Goal: Task Accomplishment & Management: Complete application form

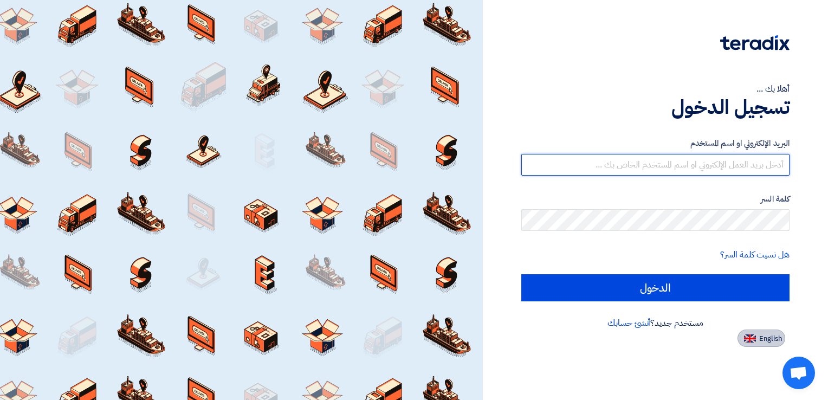
type input "[PERSON_NAME][EMAIL_ADDRESS][DOMAIN_NAME]"
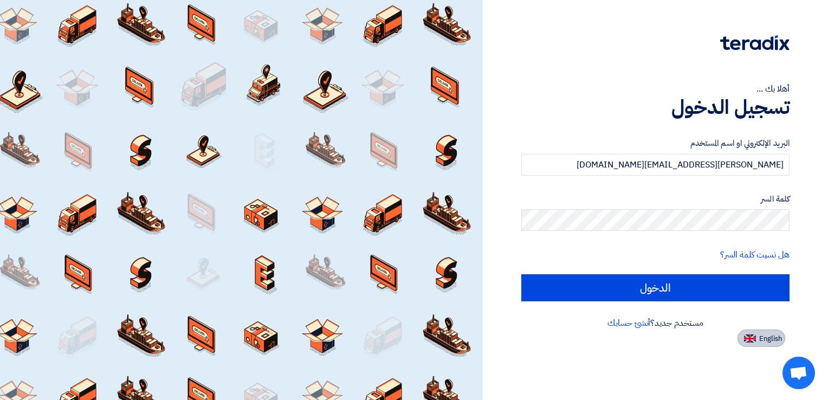
click at [771, 341] on span "English" at bounding box center [770, 339] width 23 height 8
type input "Sign in"
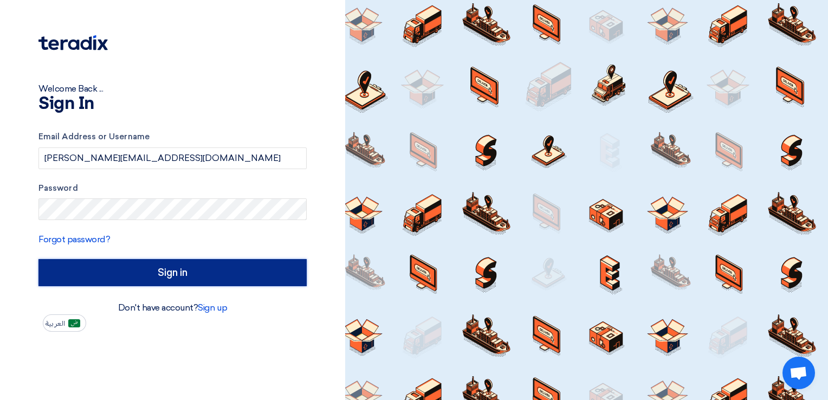
click at [115, 281] on input "Sign in" at bounding box center [172, 272] width 268 height 27
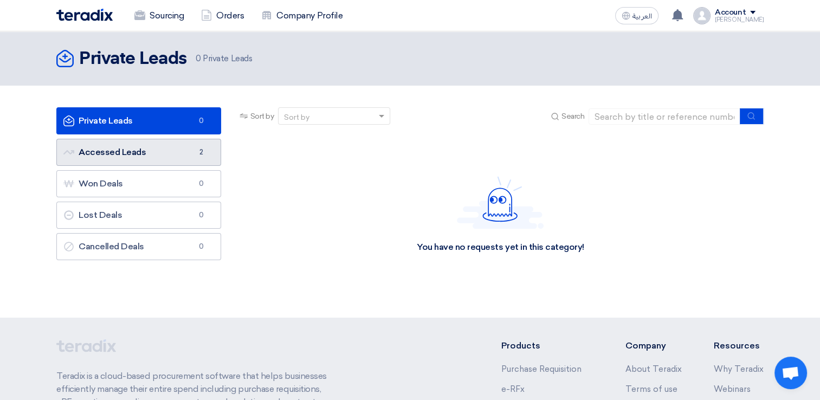
click at [131, 154] on link "Accessed Leads Accessed Leads 2" at bounding box center [138, 152] width 165 height 27
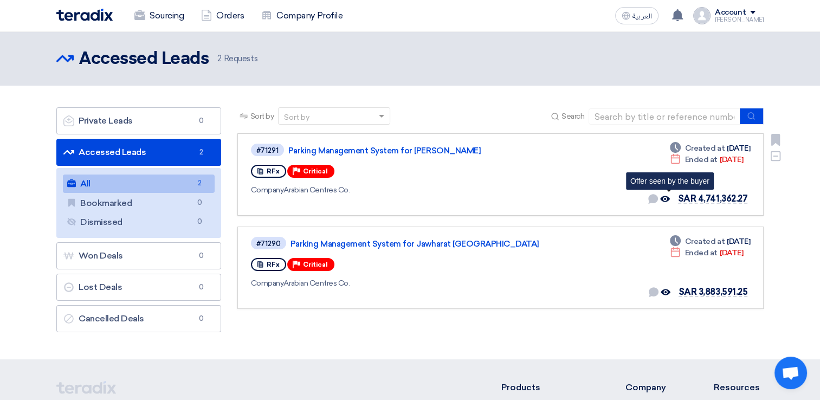
click at [670, 199] on use at bounding box center [665, 199] width 10 height 6
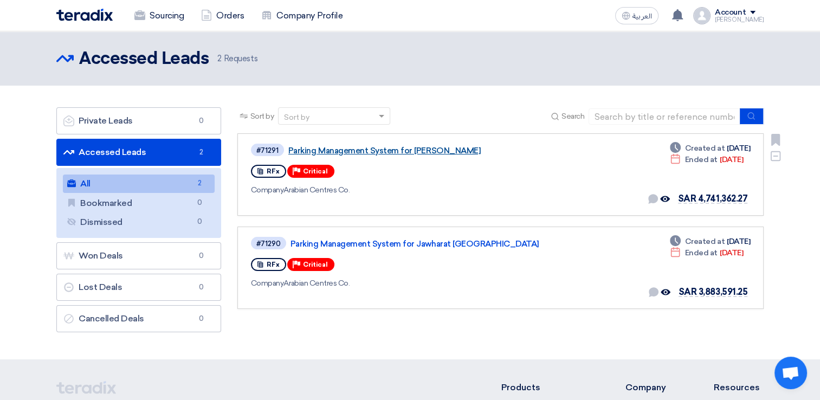
click at [405, 146] on link "Parking Management System for [PERSON_NAME]" at bounding box center [423, 151] width 271 height 10
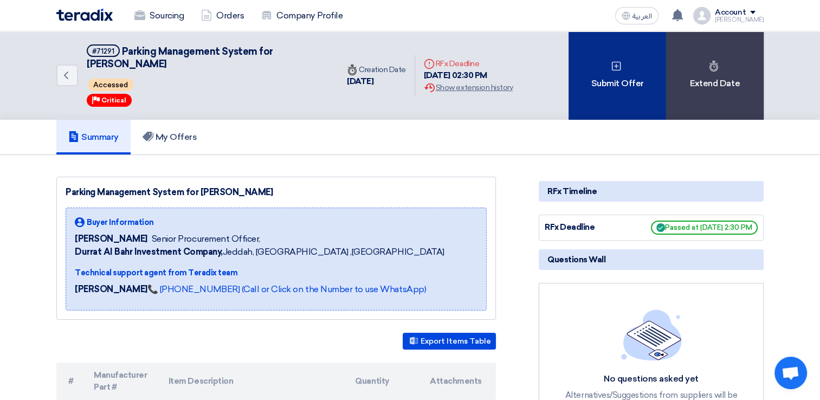
click at [615, 72] on div "Submit Offer" at bounding box center [618, 75] width 98 height 88
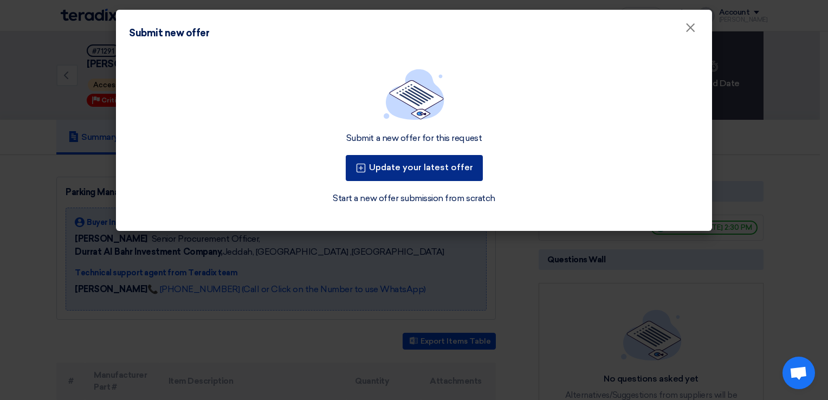
click at [436, 177] on button "Update your latest offer" at bounding box center [414, 168] width 137 height 26
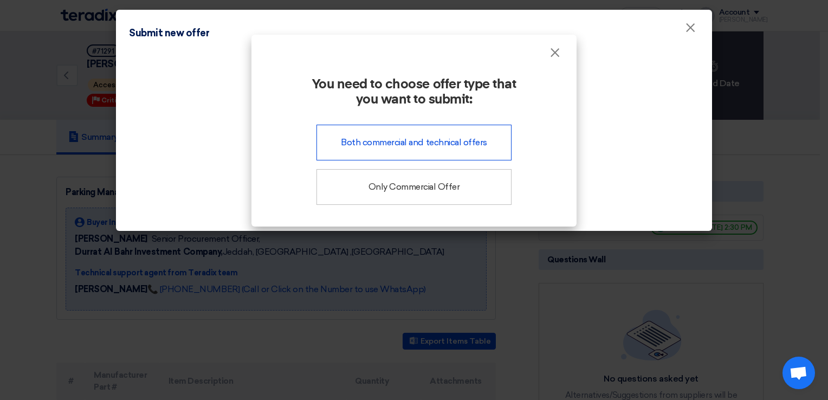
click at [442, 151] on div "Both commercial and technical offers" at bounding box center [413, 143] width 195 height 36
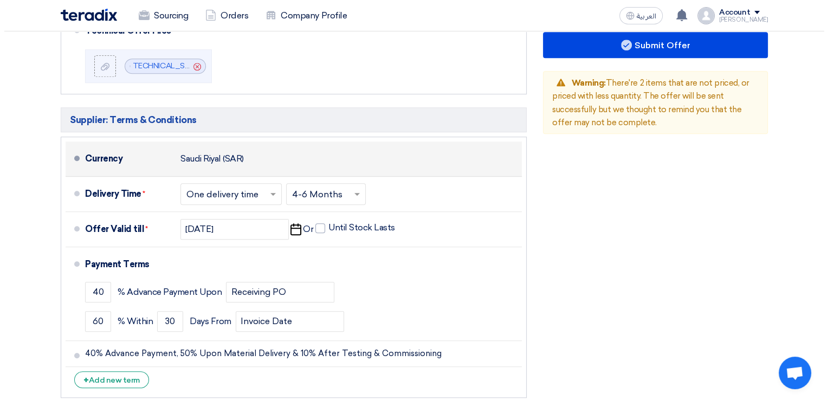
scroll to position [650, 0]
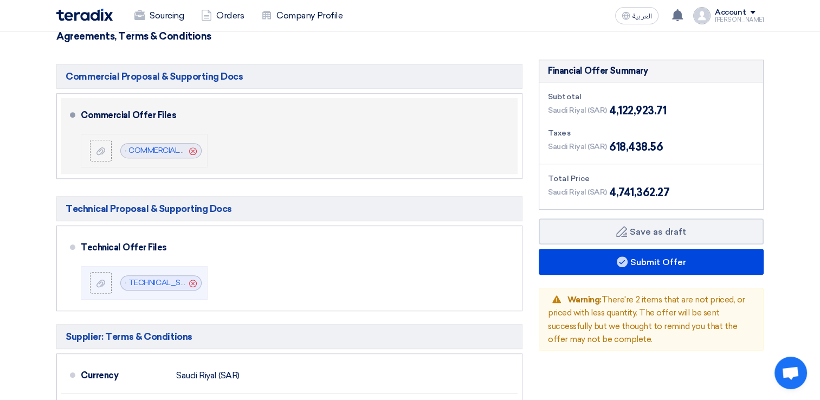
click at [195, 150] on icon "Cancel" at bounding box center [193, 151] width 8 height 8
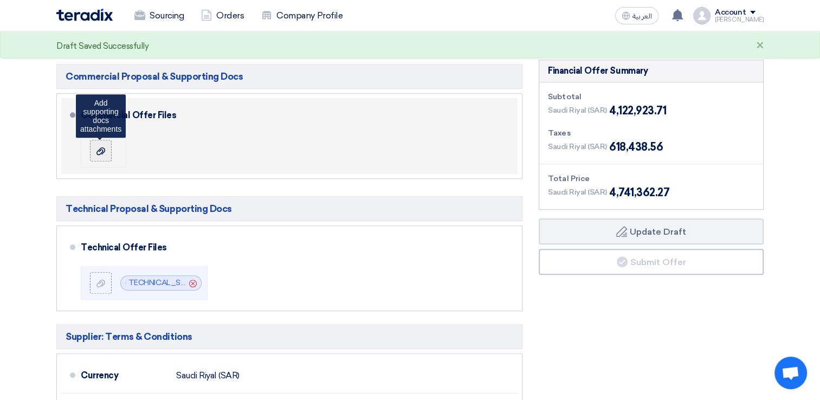
click at [104, 150] on use at bounding box center [100, 151] width 9 height 8
click at [0, 0] on input "file" at bounding box center [0, 0] width 0 height 0
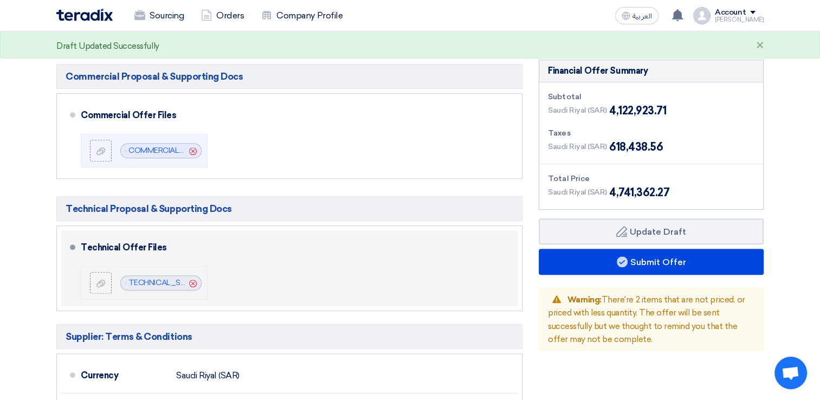
click at [193, 281] on use at bounding box center [193, 283] width 8 height 8
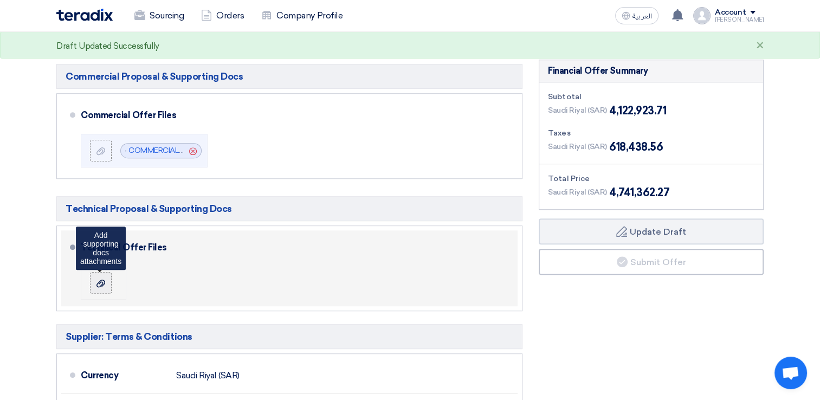
click at [98, 283] on icon at bounding box center [100, 283] width 9 height 9
click at [0, 0] on input "file" at bounding box center [0, 0] width 0 height 0
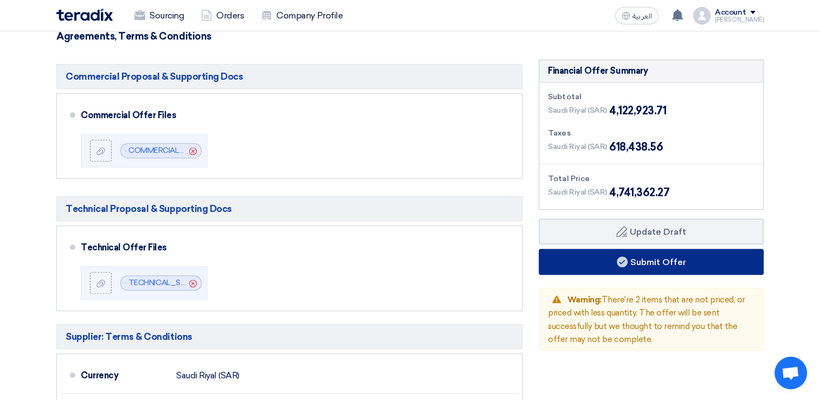
click at [637, 260] on button "Submit Offer" at bounding box center [651, 262] width 225 height 26
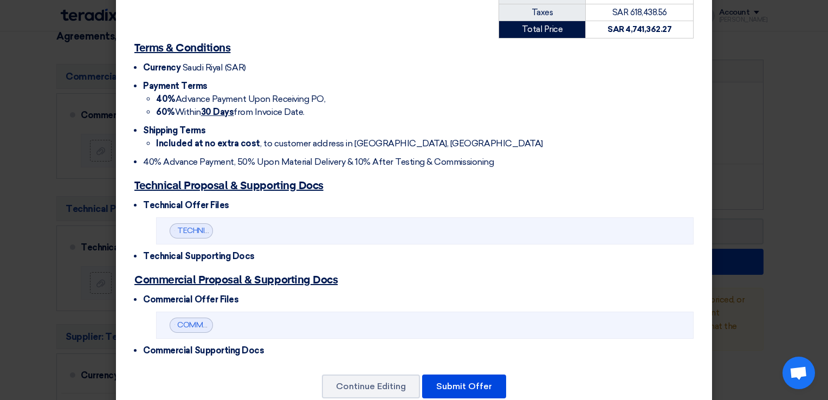
scroll to position [535, 0]
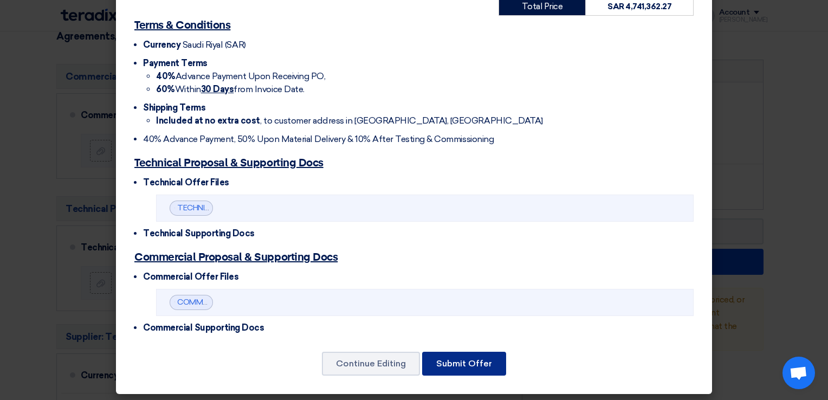
click at [457, 368] on button "Submit Offer" at bounding box center [464, 364] width 84 height 24
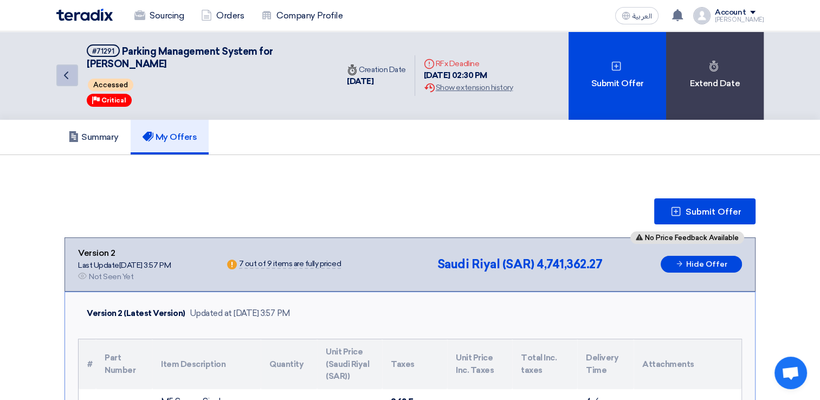
click at [63, 75] on icon "Back" at bounding box center [66, 75] width 13 height 13
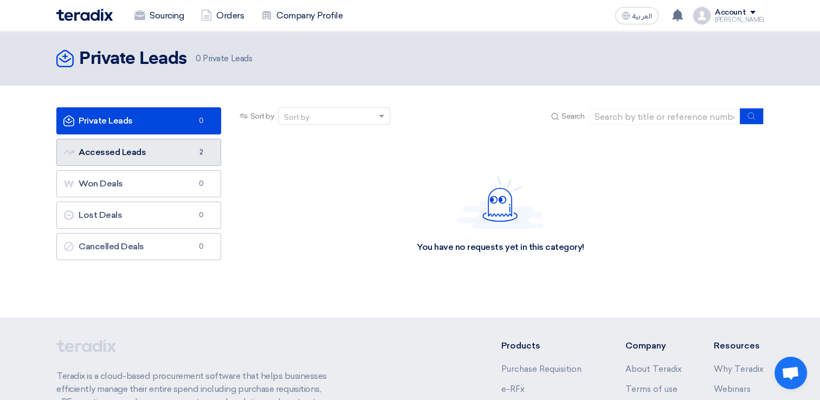
click at [175, 157] on link "Accessed Leads Accessed Leads 2" at bounding box center [138, 152] width 165 height 27
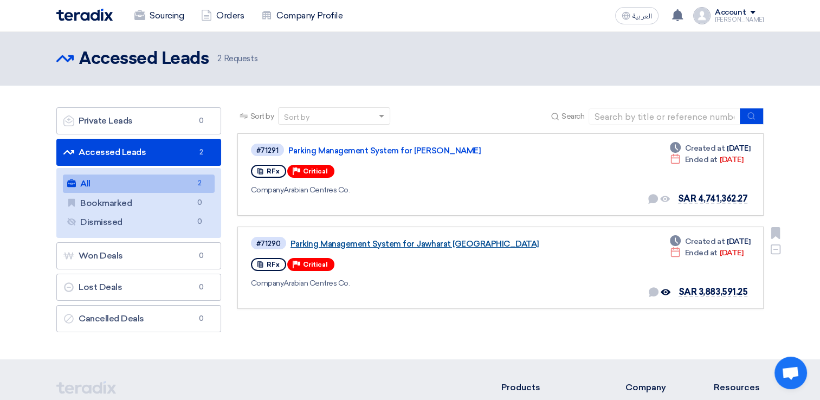
click at [378, 240] on link "Parking Management System for Jawharat [GEOGRAPHIC_DATA]" at bounding box center [425, 244] width 271 height 10
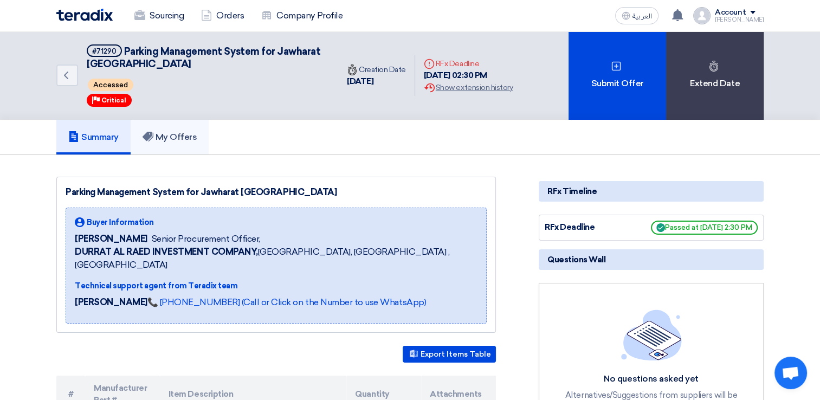
click at [192, 138] on h5 "My Offers" at bounding box center [170, 137] width 55 height 11
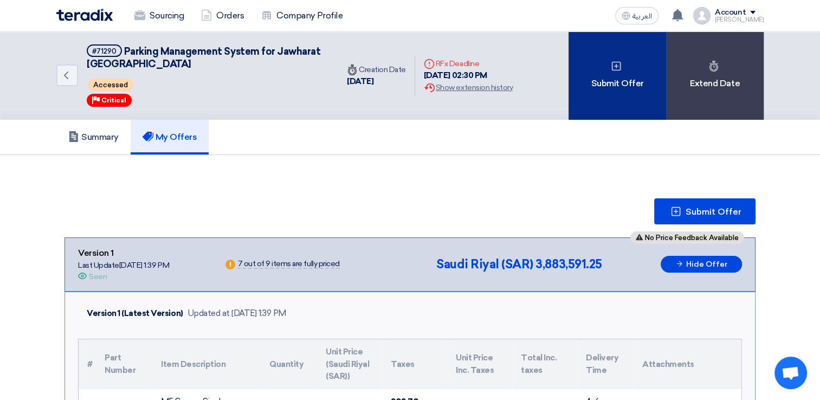
click at [622, 74] on div "Submit Offer" at bounding box center [618, 75] width 98 height 88
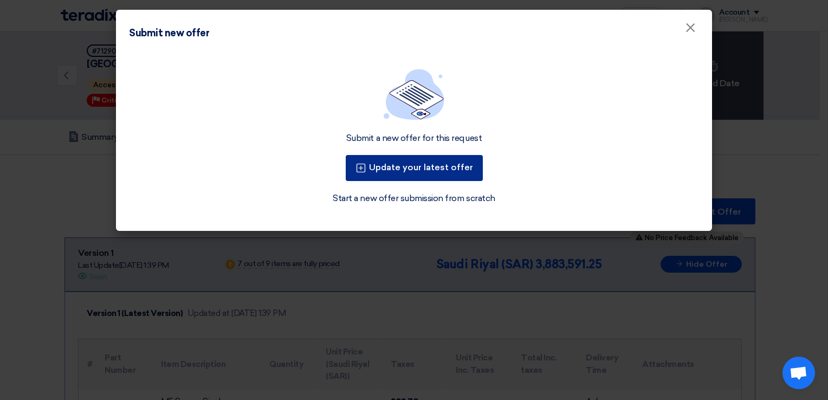
click at [437, 165] on button "Update your latest offer" at bounding box center [414, 168] width 137 height 26
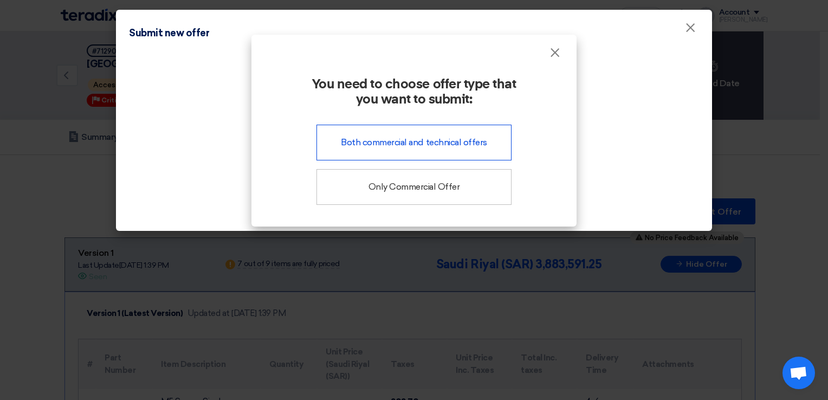
click at [435, 150] on div "Both commercial and technical offers" at bounding box center [413, 143] width 195 height 36
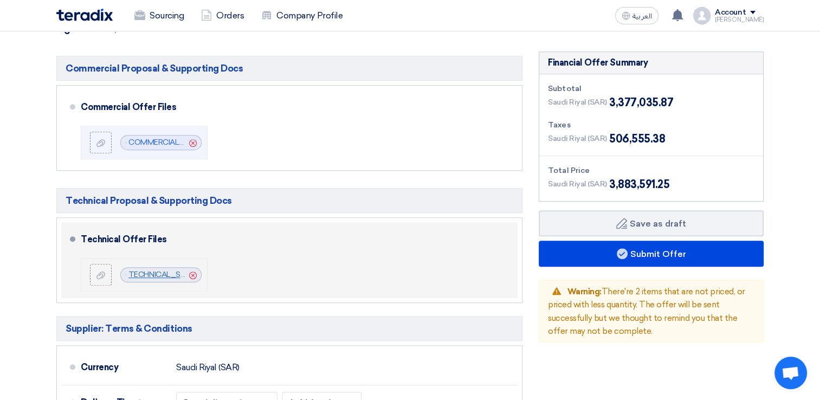
scroll to position [650, 0]
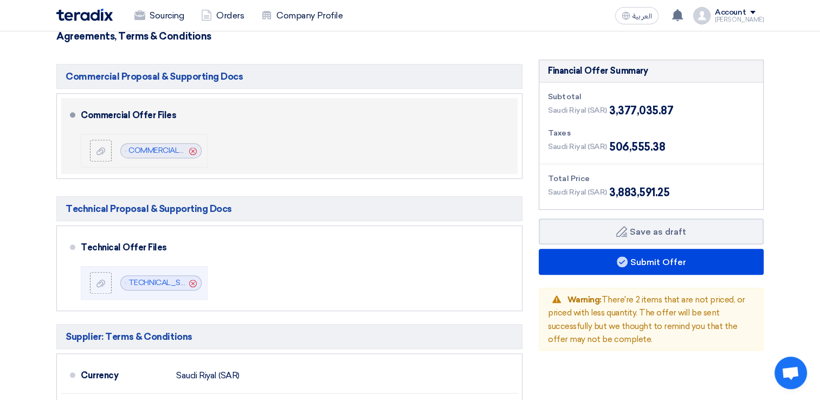
click at [191, 148] on use at bounding box center [193, 151] width 8 height 8
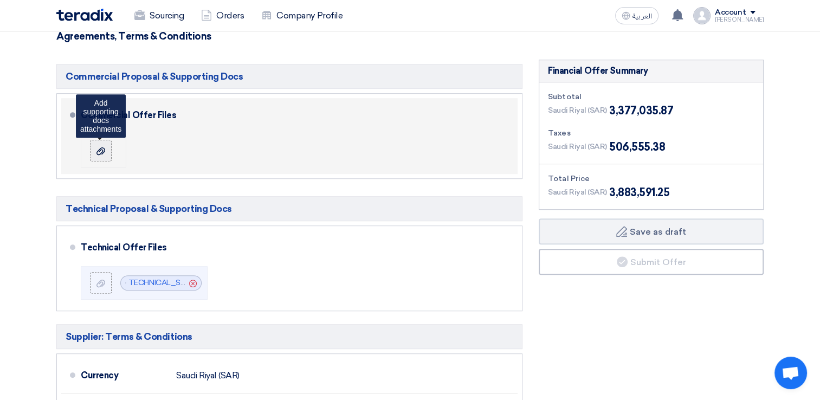
click at [96, 150] on icon at bounding box center [100, 151] width 9 height 9
click at [0, 0] on input "file" at bounding box center [0, 0] width 0 height 0
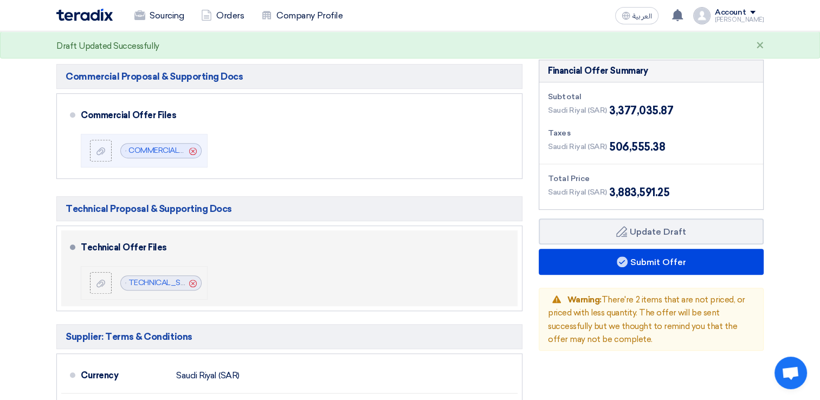
click at [195, 282] on icon "Cancel" at bounding box center [193, 284] width 8 height 8
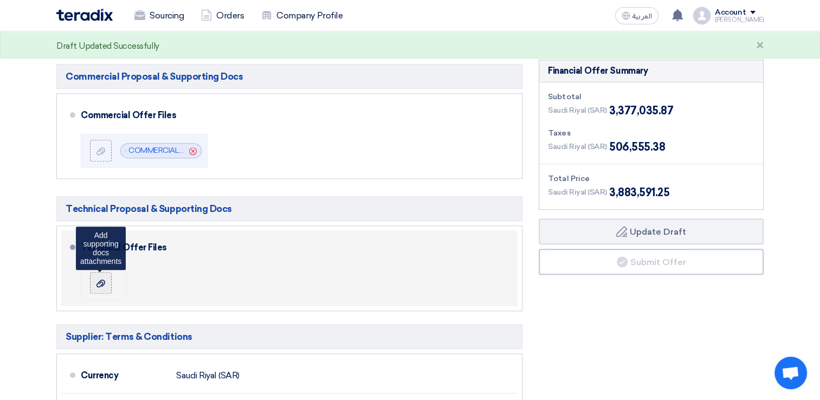
click at [103, 280] on icon at bounding box center [100, 283] width 9 height 9
click at [0, 0] on input "file" at bounding box center [0, 0] width 0 height 0
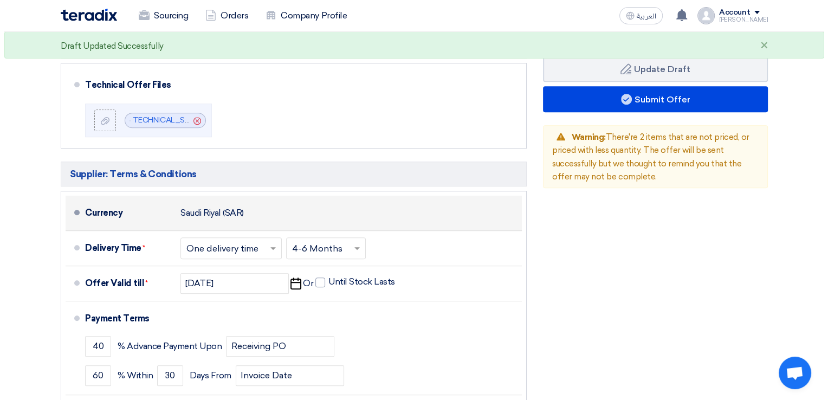
scroll to position [759, 0]
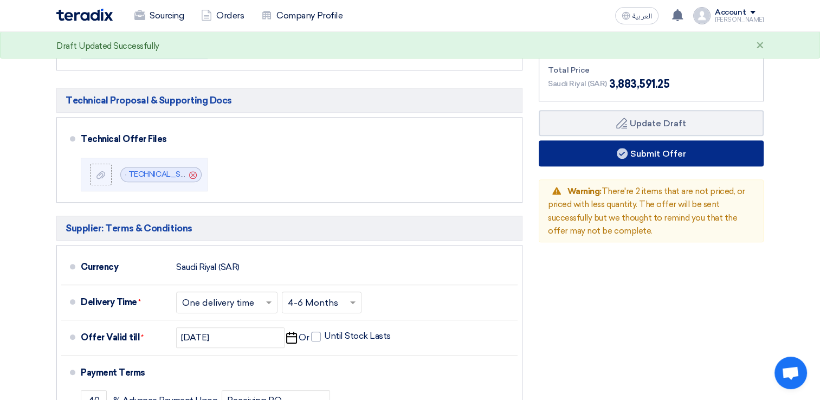
click at [687, 145] on button "Submit Offer" at bounding box center [651, 153] width 225 height 26
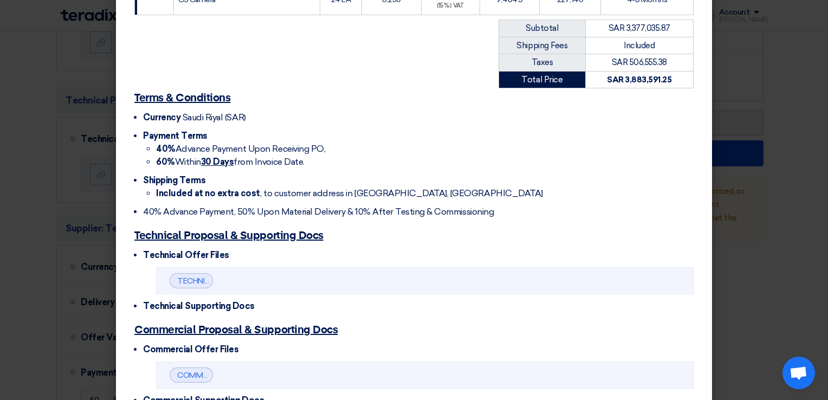
scroll to position [537, 0]
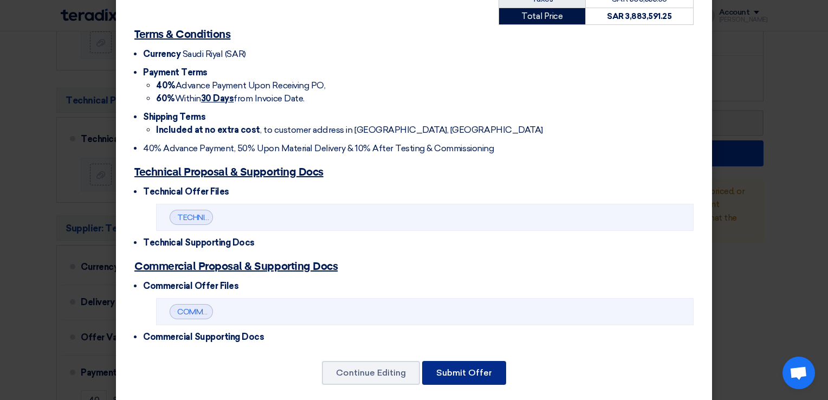
click at [467, 367] on button "Submit Offer" at bounding box center [464, 373] width 84 height 24
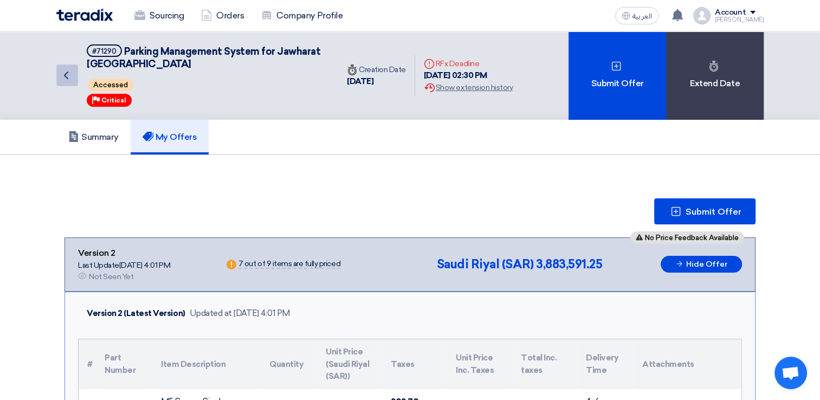
click at [69, 73] on icon "Back" at bounding box center [66, 75] width 13 height 13
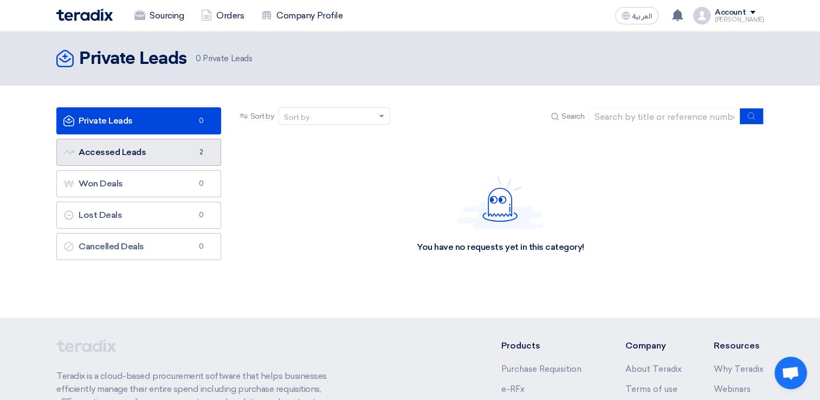
click at [124, 158] on link "Accessed Leads Accessed Leads 2" at bounding box center [138, 152] width 165 height 27
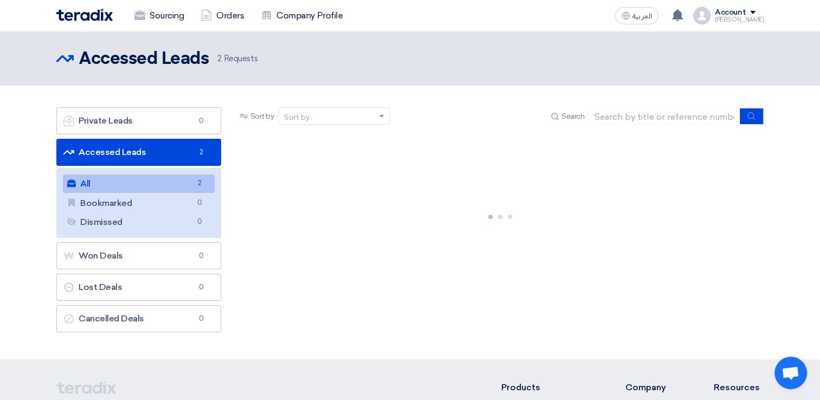
click at [90, 185] on link "All All 2" at bounding box center [139, 184] width 152 height 18
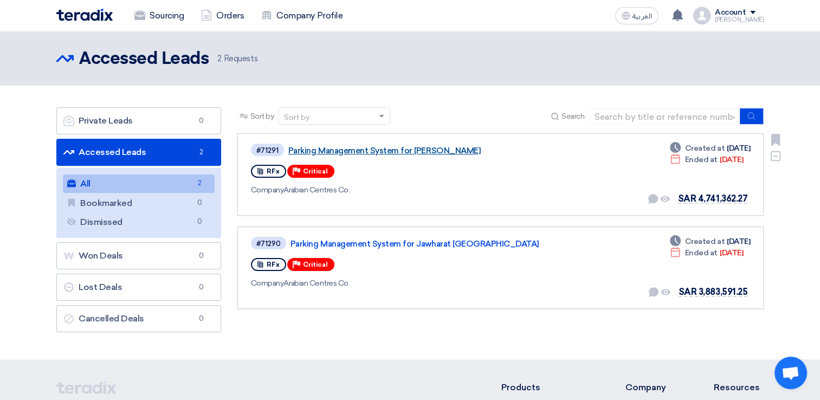
click at [440, 149] on link "Parking Management System for [PERSON_NAME]" at bounding box center [423, 151] width 271 height 10
